Goal: Navigation & Orientation: Find specific page/section

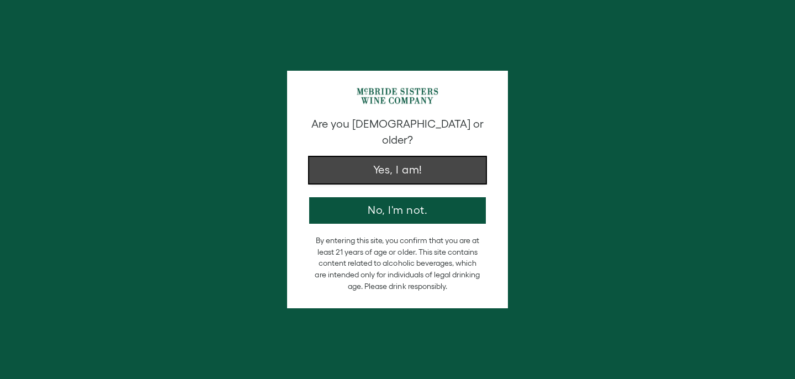
click at [403, 157] on button "Yes, I am!" at bounding box center [397, 170] width 177 height 27
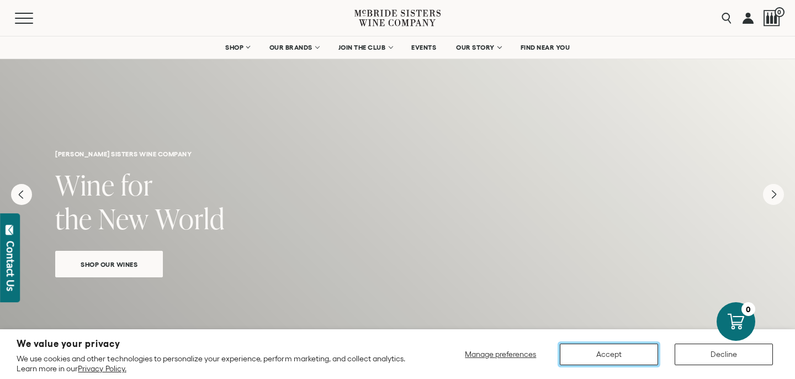
click at [622, 357] on button "Accept" at bounding box center [609, 355] width 98 height 22
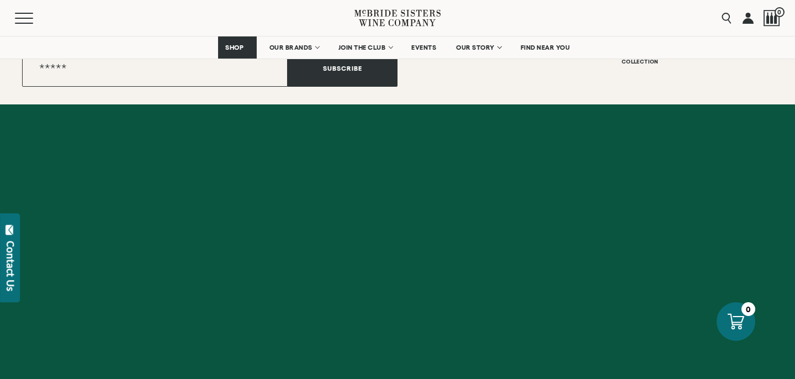
scroll to position [4566, 0]
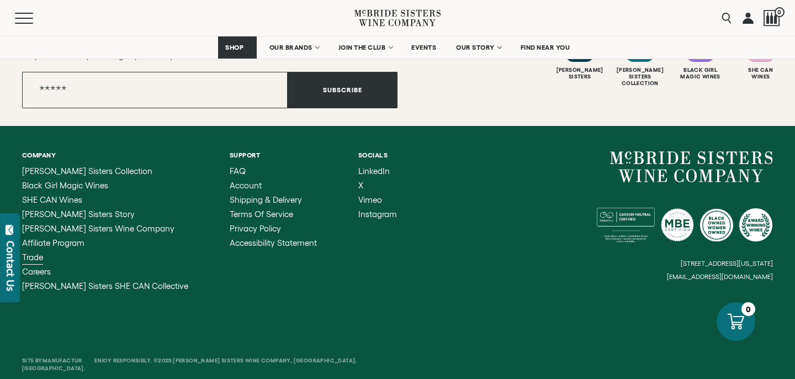
click at [42, 252] on span "Trade" at bounding box center [32, 256] width 21 height 9
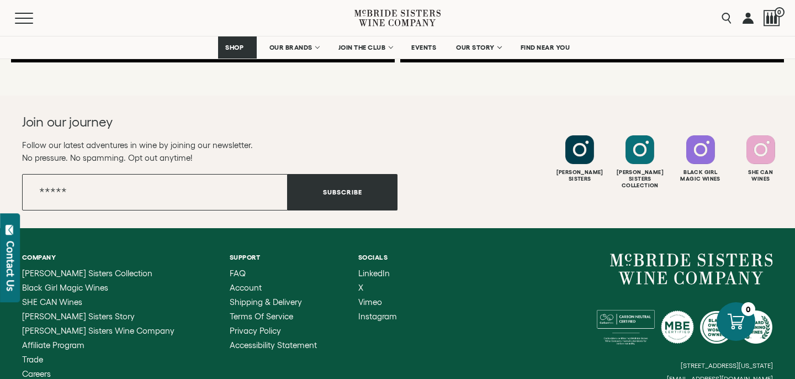
scroll to position [3505, 0]
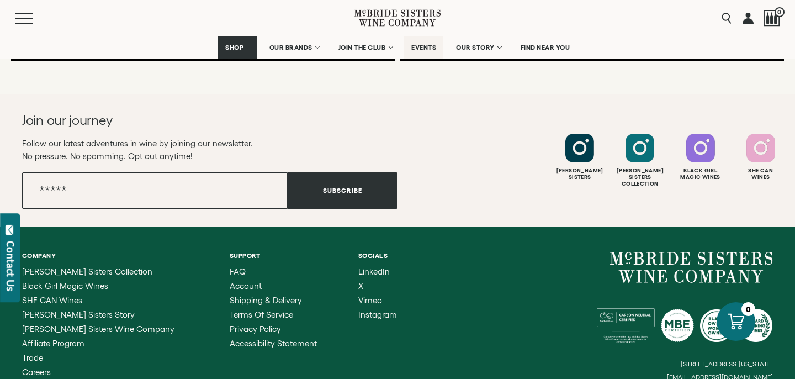
click at [435, 50] on span "EVENTS" at bounding box center [424, 48] width 25 height 8
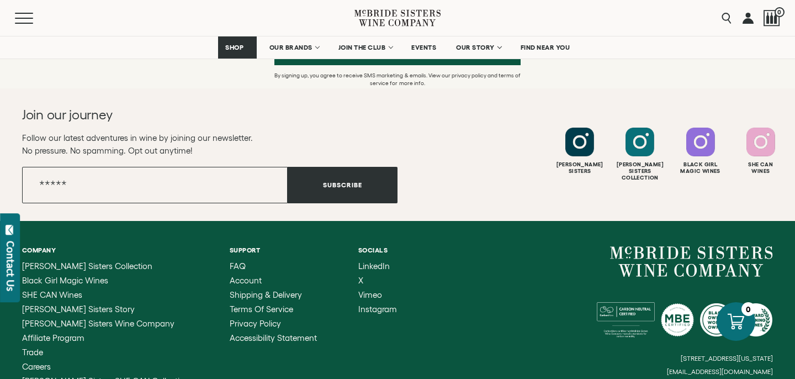
scroll to position [1599, 0]
